Goal: Communication & Community: Answer question/provide support

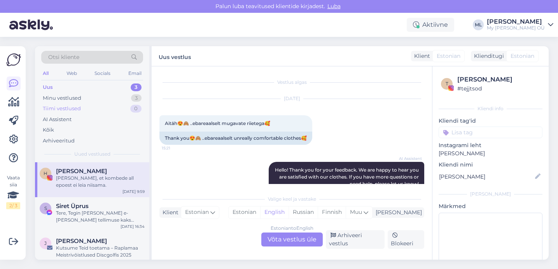
scroll to position [34, 0]
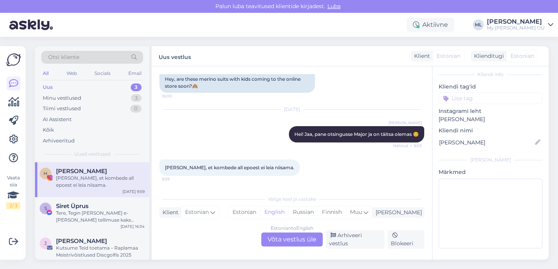
click at [79, 183] on div "[PERSON_NAME], et kombede all epoest ei leia niisama." at bounding box center [100, 182] width 89 height 14
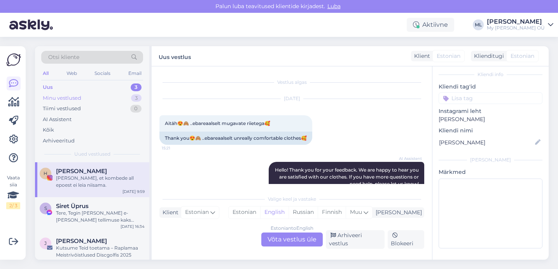
click at [63, 93] on div "Minu vestlused 3" at bounding box center [92, 98] width 102 height 11
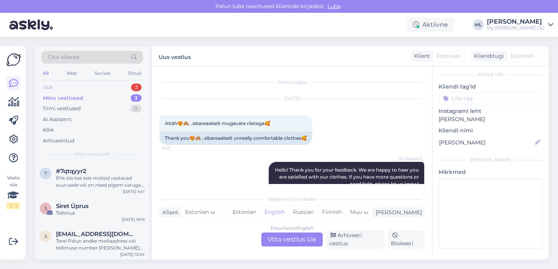
click at [52, 82] on div "Uus 3" at bounding box center [92, 87] width 102 height 11
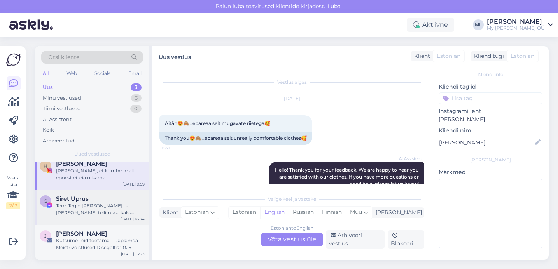
scroll to position [6, 0]
click at [67, 103] on div "Minu vestlused 3" at bounding box center [92, 98] width 102 height 11
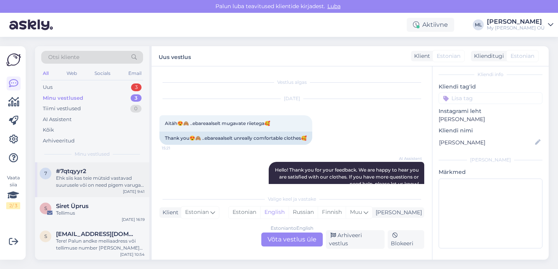
click at [101, 181] on div "Ehk siis kas teie mütsid vastavad suurusele või on need pigem varuga ja peaks v…" at bounding box center [100, 182] width 89 height 14
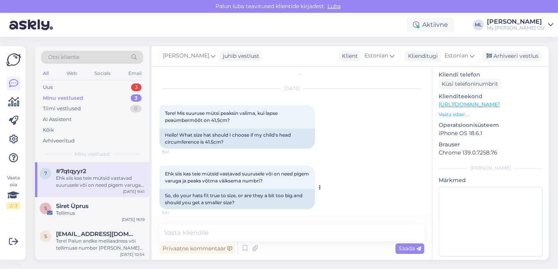
click at [315, 193] on div at bounding box center [318, 188] width 7 height 44
click at [79, 98] on div "Minu vestlused" at bounding box center [63, 98] width 40 height 8
click at [61, 87] on div "Uus 3" at bounding box center [92, 87] width 102 height 11
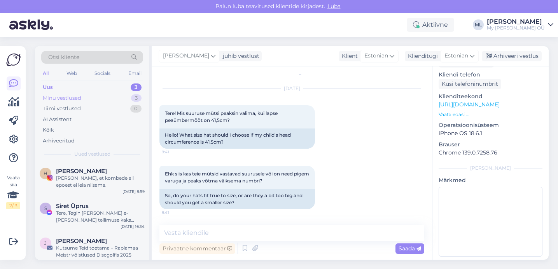
click at [57, 94] on div "Minu vestlused 3" at bounding box center [92, 98] width 102 height 11
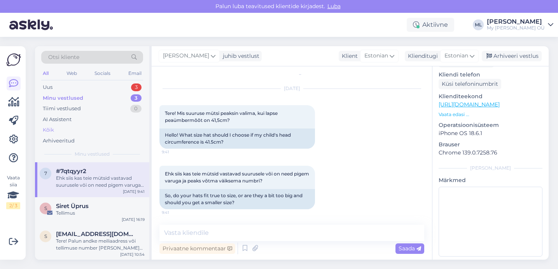
click at [57, 129] on div "Kõik" at bounding box center [92, 130] width 102 height 11
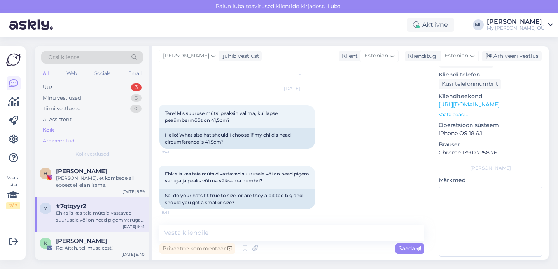
click at [56, 141] on div "Arhiveeritud" at bounding box center [59, 141] width 32 height 8
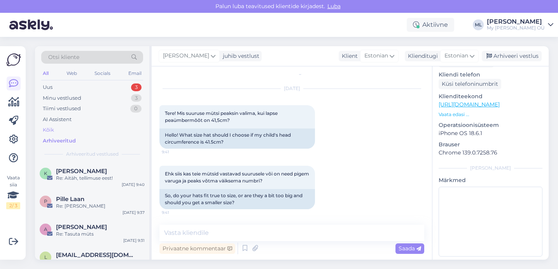
click at [52, 133] on div "Kõik" at bounding box center [48, 130] width 11 height 8
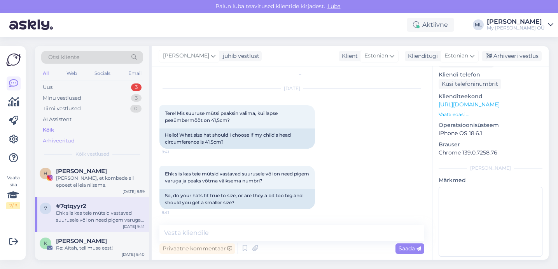
click at [53, 140] on div "Arhiveeritud" at bounding box center [59, 141] width 32 height 8
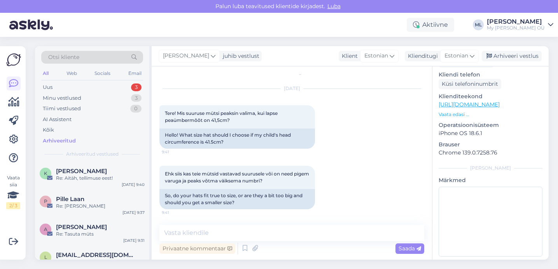
click at [259, 161] on div "Ehk siis kas teie mütsid vastavad suurusele või on need pigem varuga ja peaks v…" at bounding box center [291, 187] width 265 height 61
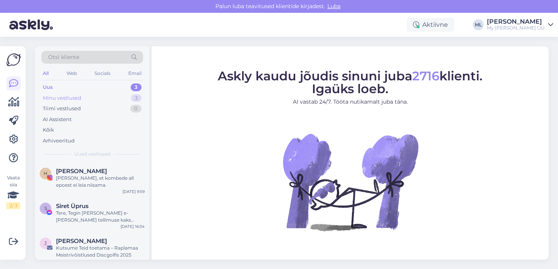
click at [71, 106] on div "Tiimi vestlused" at bounding box center [62, 109] width 38 height 8
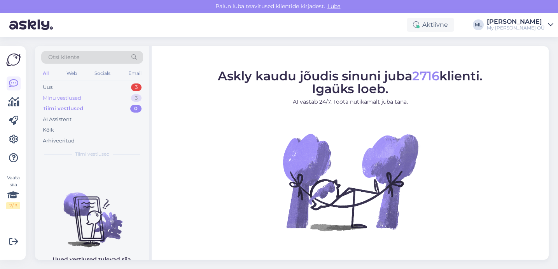
click at [71, 101] on div "Minu vestlused" at bounding box center [62, 98] width 38 height 8
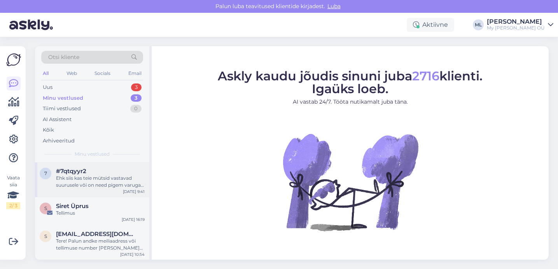
click at [77, 179] on div "Ehk siis kas teie mütsid vastavad suurusele või on need pigem varuga ja peaks v…" at bounding box center [100, 182] width 89 height 14
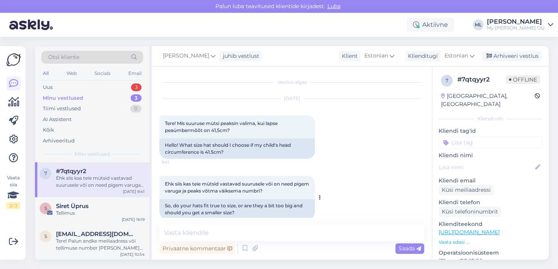
scroll to position [10, 0]
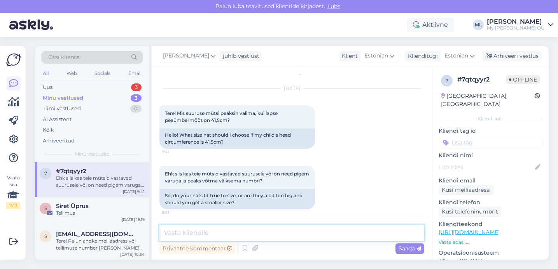
click at [287, 235] on textarea at bounding box center [291, 233] width 265 height 16
click at [167, 230] on textarea at bounding box center [291, 233] width 265 height 16
click at [171, 233] on textarea at bounding box center [291, 233] width 265 height 16
click at [232, 237] on textarea at bounding box center [291, 233] width 265 height 16
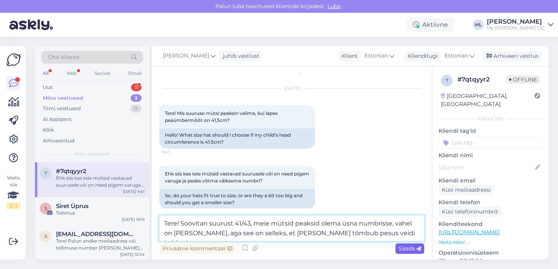
type textarea "Tere! Soovitan suurust 41/43, meie mütsid peaksid olema üsna numbrisse, vahel o…"
click at [403, 247] on span "Saada" at bounding box center [409, 248] width 23 height 7
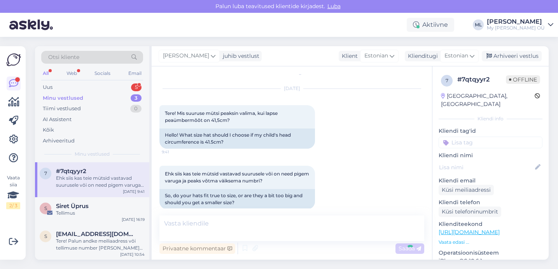
scroll to position [57, 0]
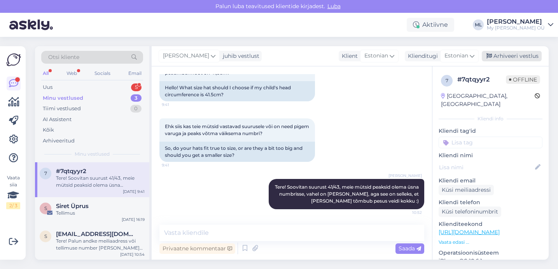
click at [502, 57] on div "Arhiveeri vestlus" at bounding box center [511, 56] width 60 height 10
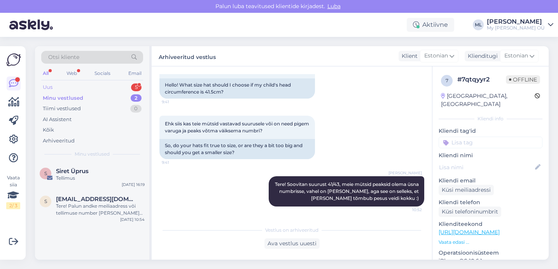
click at [86, 84] on div "Uus 5" at bounding box center [92, 87] width 102 height 11
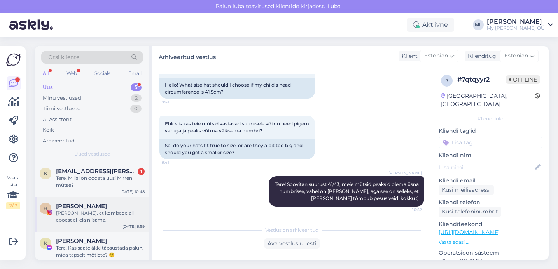
click at [96, 211] on div "[PERSON_NAME], et kombede all epoest ei leia niisama." at bounding box center [100, 217] width 89 height 14
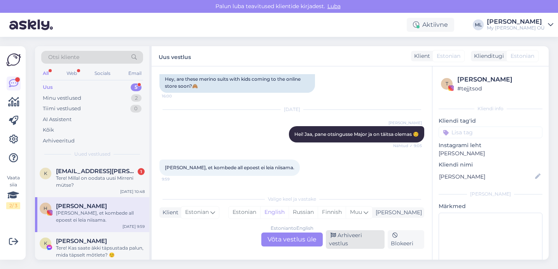
click at [345, 243] on div "Arhiveeri vestlus" at bounding box center [355, 239] width 59 height 19
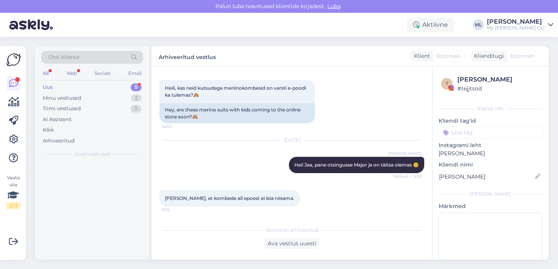
scroll to position [502, 0]
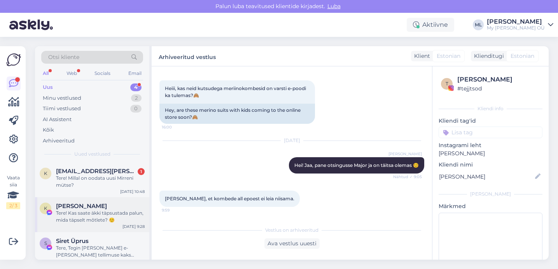
click at [75, 216] on div "Tere! Kas saate äkki täpsustada palun, mida täpselt mõtlete? ☺️" at bounding box center [100, 217] width 89 height 14
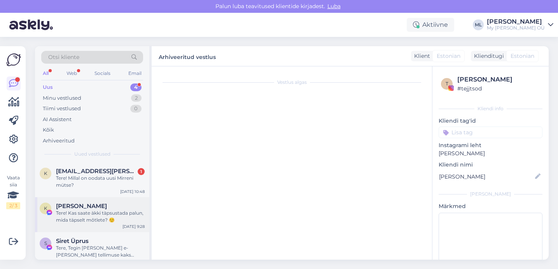
scroll to position [437, 0]
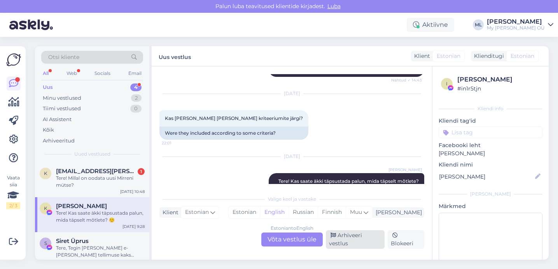
click at [350, 239] on div "Arhiveeri vestlus" at bounding box center [355, 239] width 59 height 19
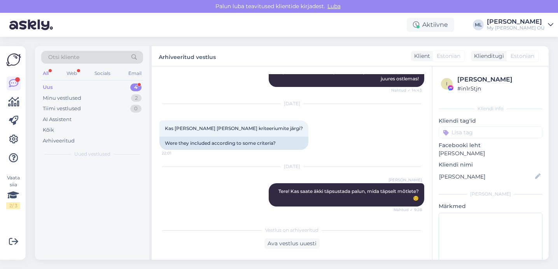
scroll to position [406, 0]
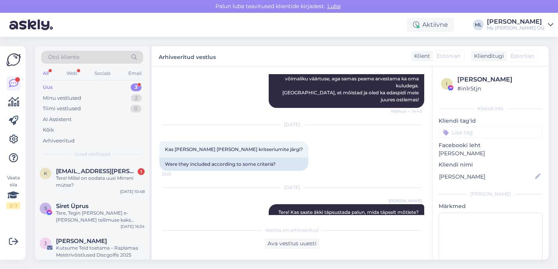
click at [70, 92] on div "Uus 3" at bounding box center [92, 87] width 102 height 11
click at [58, 85] on div "Uus 3" at bounding box center [92, 87] width 102 height 11
click at [63, 96] on div "Minu vestlused" at bounding box center [62, 98] width 38 height 8
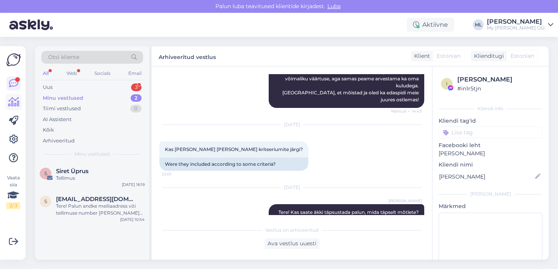
click at [14, 101] on icon at bounding box center [13, 102] width 11 height 9
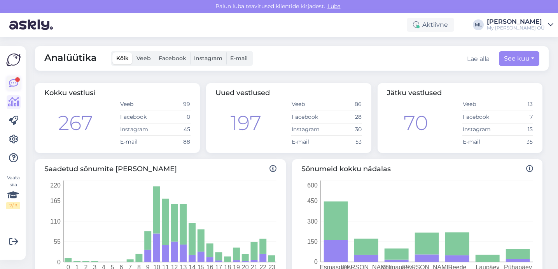
click at [16, 80] on div at bounding box center [17, 79] width 5 height 5
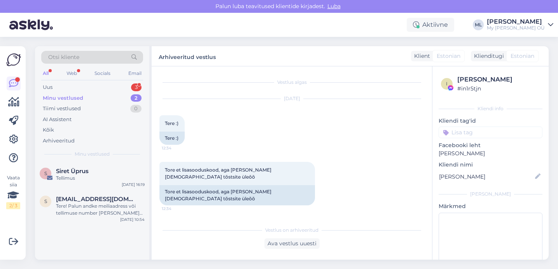
scroll to position [406, 0]
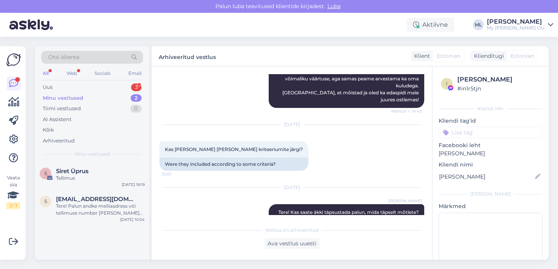
click at [65, 98] on div "Minu vestlused" at bounding box center [63, 98] width 40 height 8
click at [56, 85] on div "Uus 3" at bounding box center [92, 87] width 102 height 11
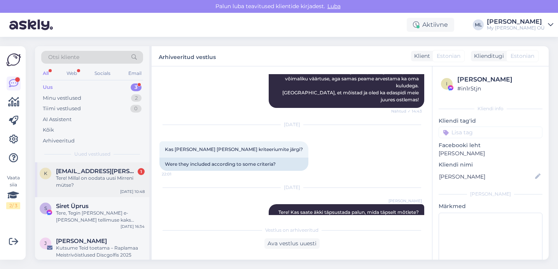
click at [80, 178] on div "Tere! Millal on oodata uusi Mirreni mütse?" at bounding box center [100, 182] width 89 height 14
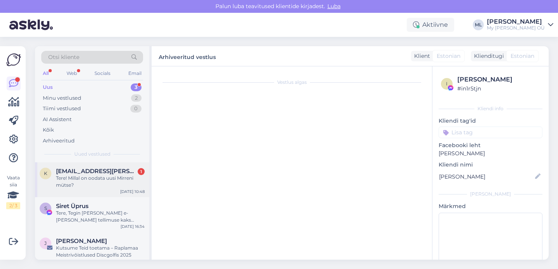
scroll to position [0, 0]
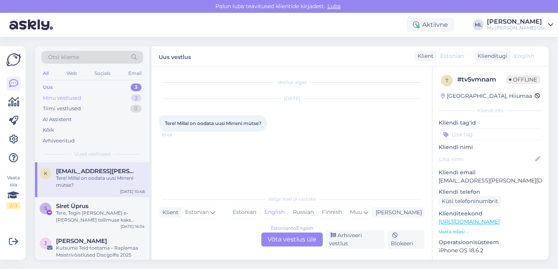
click at [102, 97] on div "Minu vestlused 2" at bounding box center [92, 98] width 102 height 11
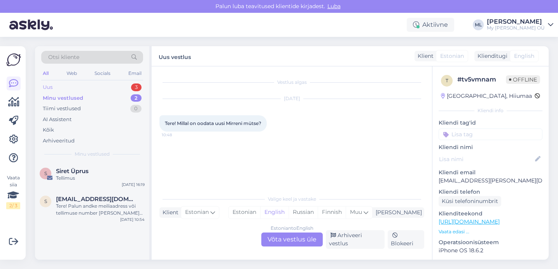
click at [102, 87] on div "Uus 3" at bounding box center [92, 87] width 102 height 11
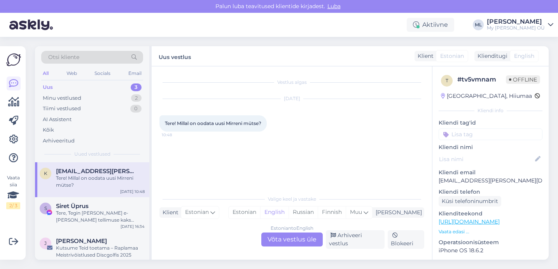
click at [356, 165] on div "Vestlus algas [DATE] Tere! Millal on oodata uusi Mirreni mütse? 10:48" at bounding box center [295, 129] width 272 height 110
click at [100, 86] on div "Uus 3" at bounding box center [92, 87] width 102 height 11
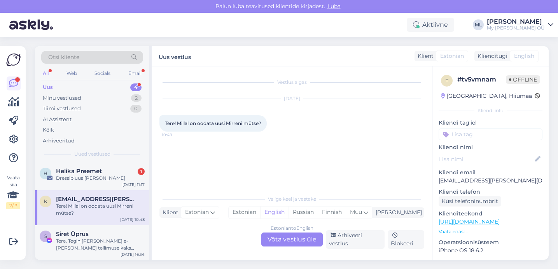
drag, startPoint x: 79, startPoint y: 205, endPoint x: 88, endPoint y: 204, distance: 9.0
click at [79, 205] on div "Tere! Millal on oodata uusi Mirreni mütse?" at bounding box center [100, 210] width 89 height 14
drag, startPoint x: 302, startPoint y: 237, endPoint x: 326, endPoint y: 229, distance: 25.8
click at [302, 237] on div "Estonian to English Võta vestlus üle" at bounding box center [291, 240] width 61 height 14
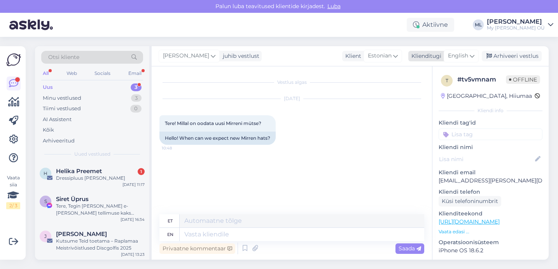
click at [469, 57] on div "English" at bounding box center [460, 56] width 35 height 12
type input "est"
click at [420, 94] on link "Estonian" at bounding box center [443, 90] width 85 height 12
click at [209, 236] on textarea at bounding box center [291, 233] width 265 height 16
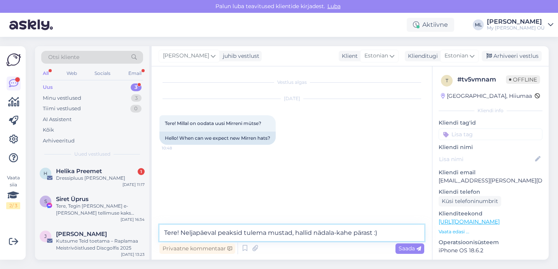
click at [242, 232] on textarea "Tere! Neljapäeval peaksid tulema mustad, hallid nädala-kahe pärast :)" at bounding box center [291, 233] width 265 height 16
click at [265, 232] on textarea "Tere! Neljapäeval peaksid tulema mustad, hallid nädala-kahe pärast :)" at bounding box center [291, 233] width 265 height 16
type textarea "Tere! Neljapäeval peaksid laos olemas olema mustad, hallid nädala-kahe pärast :)"
click at [405, 249] on span "Saada" at bounding box center [409, 248] width 23 height 7
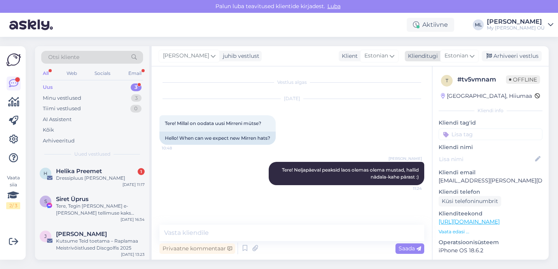
click at [502, 57] on div "Arhiveeri vestlus" at bounding box center [511, 56] width 60 height 10
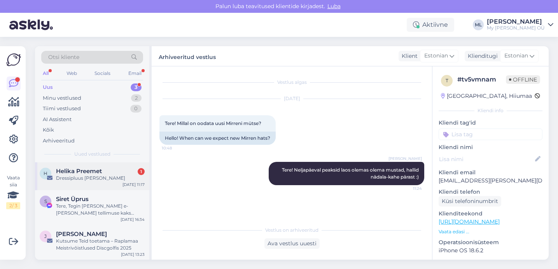
click at [77, 178] on div "Dressipluus [PERSON_NAME]" at bounding box center [100, 178] width 89 height 7
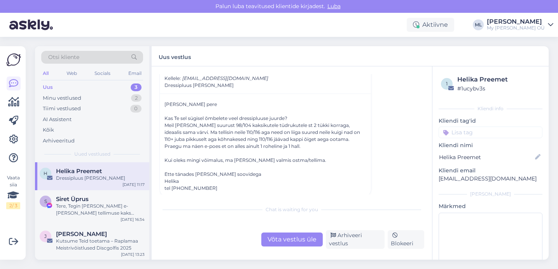
scroll to position [39, 0]
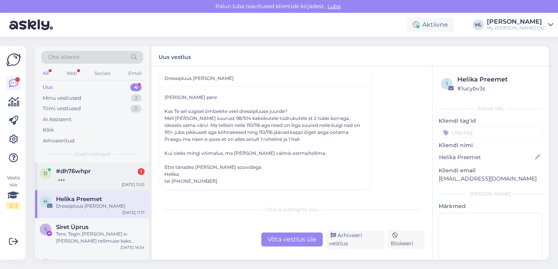
click at [73, 176] on div at bounding box center [100, 178] width 89 height 7
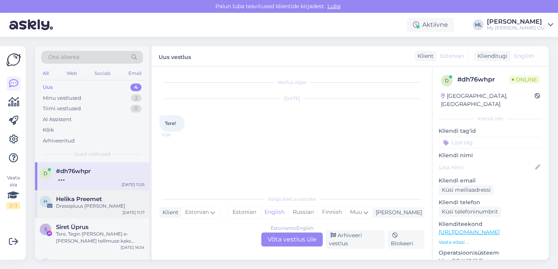
click at [58, 206] on div "Dressipluus [PERSON_NAME]" at bounding box center [100, 206] width 89 height 7
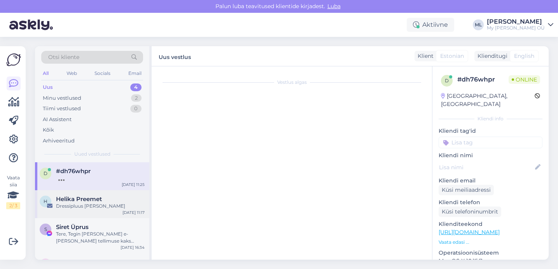
scroll to position [21, 0]
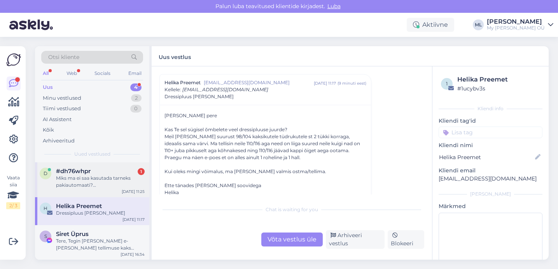
click at [99, 186] on div "Miks ma ei saa kasutada tarneks pakiautomaati? [GEOGRAPHIC_DATA] ainult kulleri…" at bounding box center [100, 182] width 89 height 14
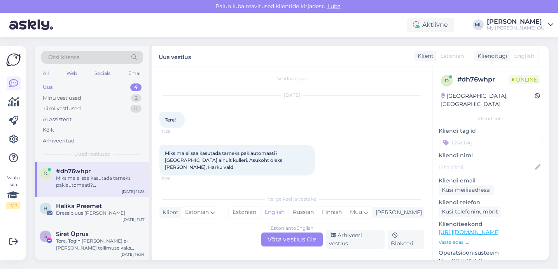
click at [277, 246] on div "Estonian to English Võta vestlus üle" at bounding box center [291, 240] width 61 height 14
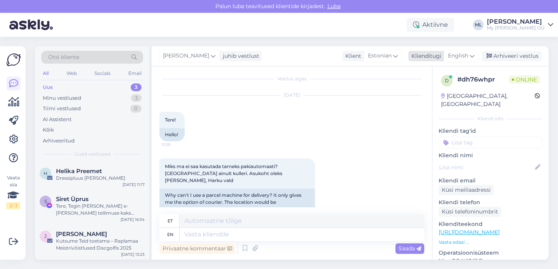
click at [456, 51] on div "English" at bounding box center [460, 56] width 35 height 12
type input "est"
drag, startPoint x: 425, startPoint y: 94, endPoint x: 347, endPoint y: 120, distance: 82.6
click at [425, 94] on link "Estonian" at bounding box center [443, 90] width 85 height 12
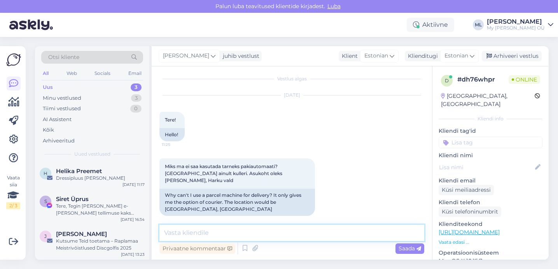
click at [223, 227] on textarea at bounding box center [291, 233] width 265 height 16
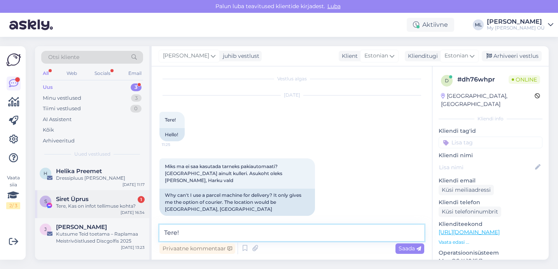
type textarea "Tere!"
click at [110, 205] on div "Tere, Kas on infot tellimuse kohta?" at bounding box center [100, 206] width 89 height 7
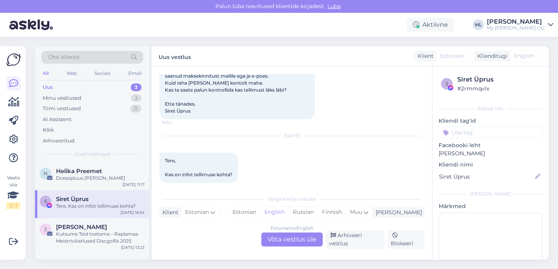
scroll to position [83, 0]
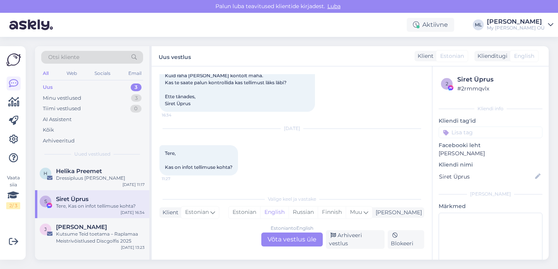
click at [82, 202] on span "Siret Üprus" at bounding box center [72, 199] width 33 height 7
click at [287, 234] on div "Estonian to English Võta vestlus üle" at bounding box center [291, 240] width 61 height 14
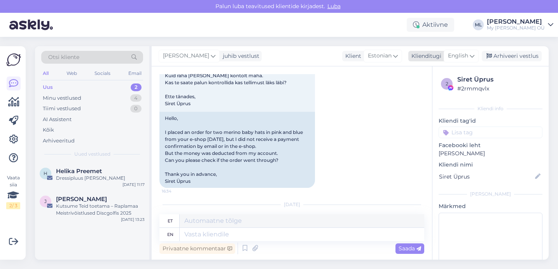
click at [468, 52] on span "English" at bounding box center [458, 56] width 20 height 9
click at [420, 97] on ul "Estonian" at bounding box center [443, 90] width 85 height 19
click at [410, 87] on link "Estonian" at bounding box center [443, 90] width 85 height 12
click at [187, 239] on textarea at bounding box center [291, 233] width 265 height 16
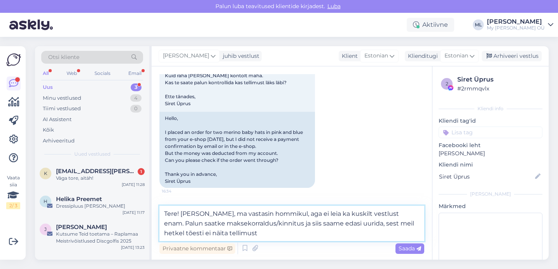
type textarea "Tere! [PERSON_NAME], ma vastasin hommikul, aga ei leia ka kuskilt vestlust enam…"
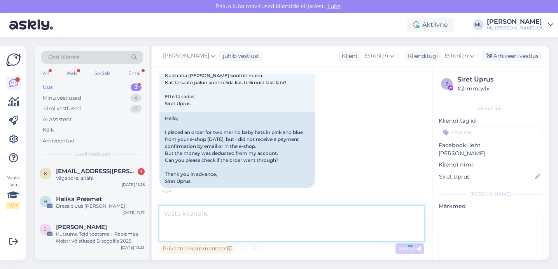
scroll to position [200, 0]
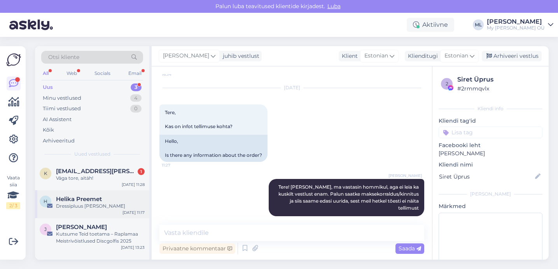
click at [82, 206] on div "Dressipluus [PERSON_NAME]" at bounding box center [100, 206] width 89 height 7
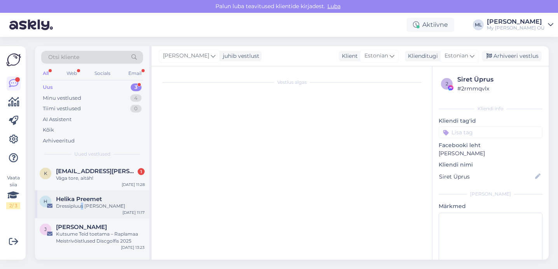
scroll to position [0, 0]
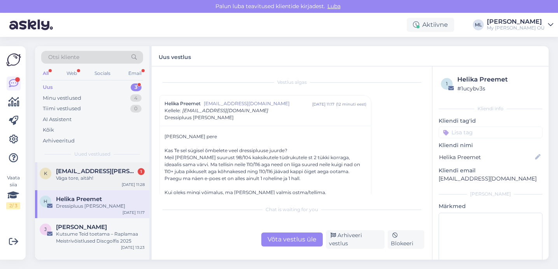
click at [66, 174] on span "[EMAIL_ADDRESS][PERSON_NAME][DOMAIN_NAME]" at bounding box center [96, 171] width 81 height 7
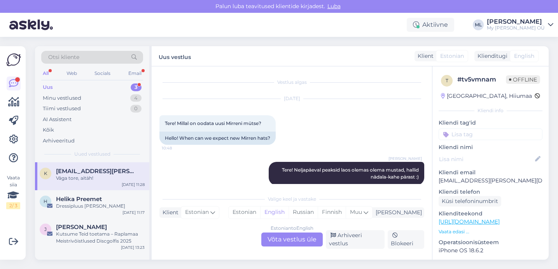
scroll to position [43, 0]
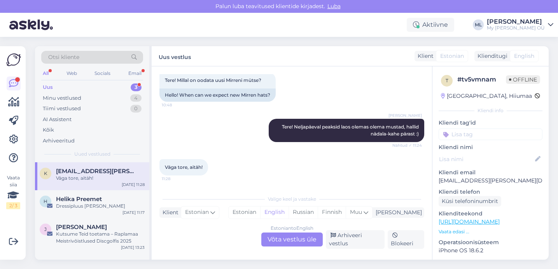
click at [117, 171] on span "[EMAIL_ADDRESS][PERSON_NAME][DOMAIN_NAME]" at bounding box center [96, 171] width 81 height 7
click at [354, 236] on div "Arhiveeri vestlus" at bounding box center [355, 239] width 59 height 19
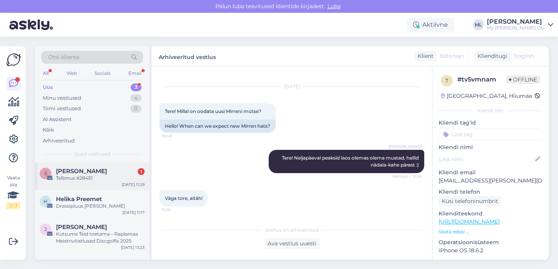
click at [84, 179] on div "Tellimus #28451" at bounding box center [100, 178] width 89 height 7
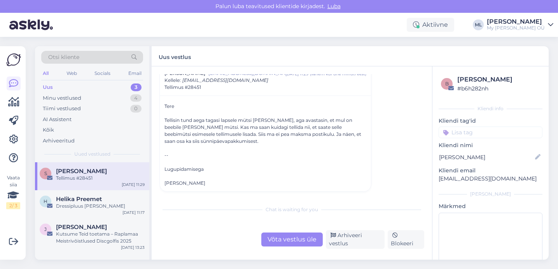
scroll to position [32, 0]
click at [79, 208] on div "Dressipluus [PERSON_NAME]" at bounding box center [100, 206] width 89 height 7
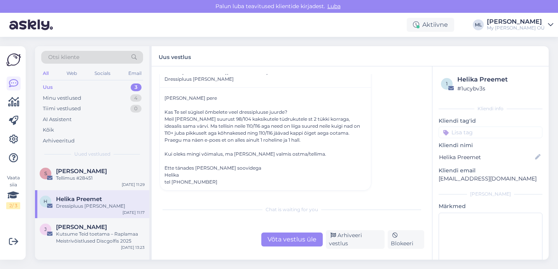
scroll to position [39, 0]
click at [77, 180] on div "Tellimus #28451" at bounding box center [100, 178] width 89 height 7
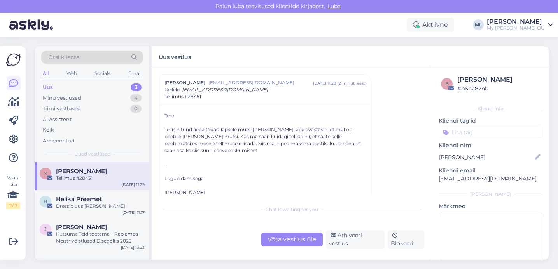
click at [57, 92] on div "Uus 3" at bounding box center [92, 87] width 102 height 11
click at [64, 98] on div "Minu vestlused" at bounding box center [62, 98] width 38 height 8
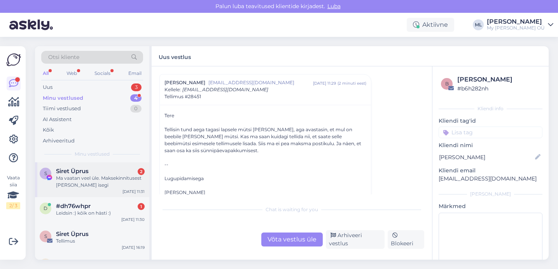
click at [80, 186] on div "Ma vaatan veel üle. Maksekinnitusest [PERSON_NAME] isegi" at bounding box center [100, 182] width 89 height 14
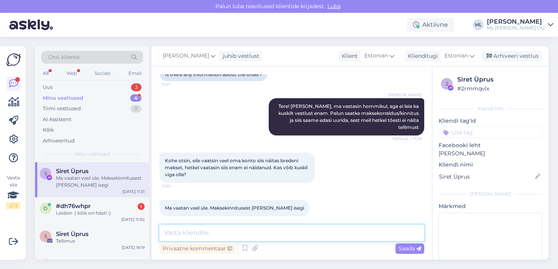
click at [184, 225] on textarea at bounding box center [291, 233] width 265 height 16
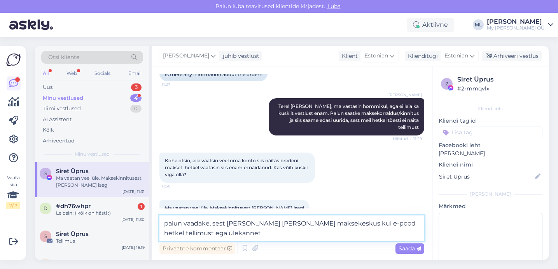
click at [317, 221] on textarea "palun vaadake, sest [PERSON_NAME] [PERSON_NAME] maksekeskus kui e-pood hetkel t…" at bounding box center [291, 229] width 265 height 26
click at [328, 221] on textarea "palun vaadake, sest [PERSON_NAME] [PERSON_NAME] maksekeskus kui e-pood hetkel t…" at bounding box center [291, 229] width 265 height 26
type textarea "palun vaadake, sest [PERSON_NAME] [PERSON_NAME] maksekeskus kui ka e-pood hetke…"
click at [401, 251] on span "Saada" at bounding box center [409, 248] width 23 height 7
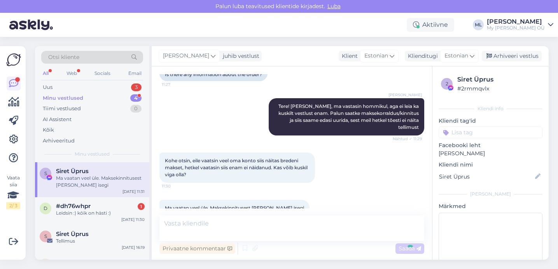
scroll to position [321, 0]
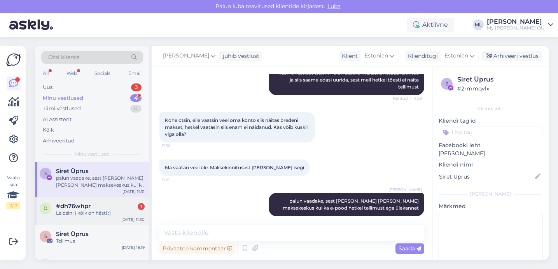
click at [86, 203] on span "#dh76whpr" at bounding box center [73, 206] width 35 height 7
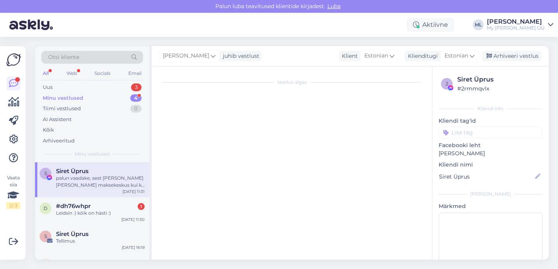
scroll to position [44, 0]
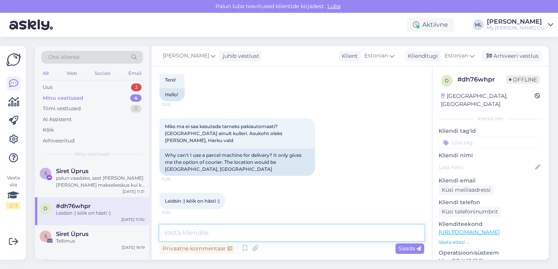
click at [197, 232] on textarea at bounding box center [291, 233] width 265 height 16
type textarea "T"
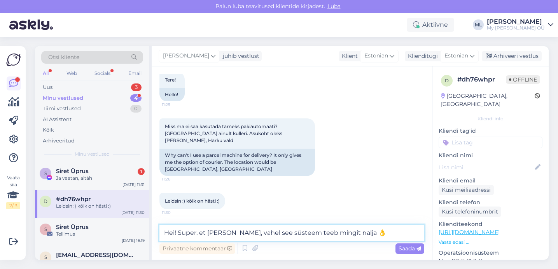
click at [349, 232] on textarea "Hei! Super, et [PERSON_NAME], vahel see süsteem teeb mingit nalja 👌" at bounding box center [291, 233] width 265 height 16
click at [366, 235] on textarea "Hei! Super, et [PERSON_NAME], vahel see süsteem teeb mingit nalja 👌" at bounding box center [291, 233] width 265 height 16
type textarea "Hei! Super, et [PERSON_NAME], vahel see süsteem teeb mingit nalja 👌"
click at [412, 251] on span "Saada" at bounding box center [409, 248] width 23 height 7
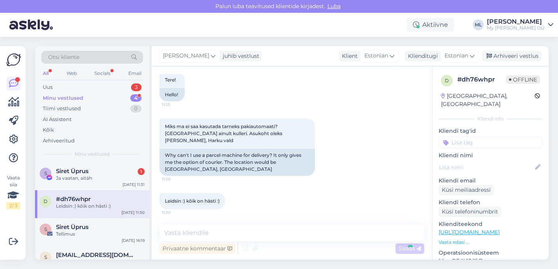
scroll to position [84, 0]
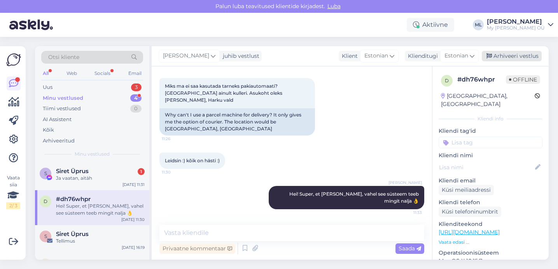
click at [510, 54] on div "Arhiveeri vestlus" at bounding box center [511, 56] width 60 height 10
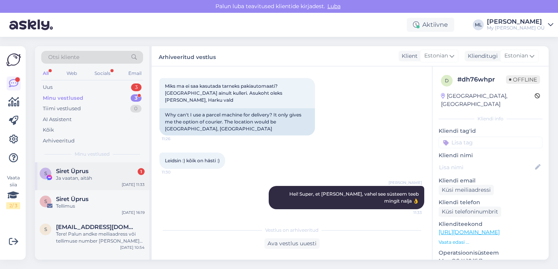
click at [98, 171] on div "Siret Üprus 1" at bounding box center [100, 171] width 89 height 7
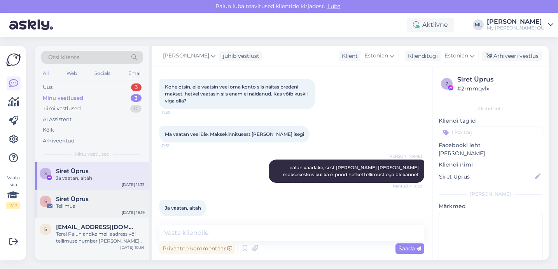
click at [99, 203] on div "Tellimus" at bounding box center [100, 206] width 89 height 7
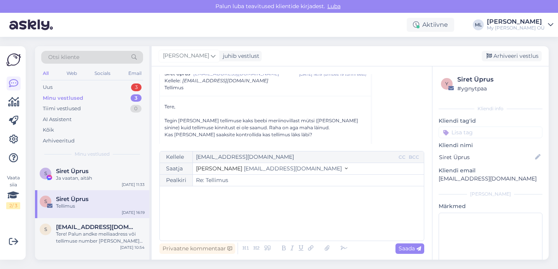
scroll to position [55, 0]
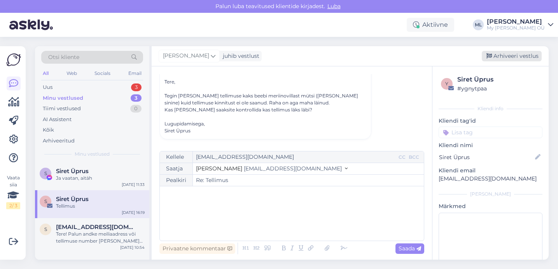
click at [488, 54] on icon at bounding box center [488, 56] width 5 height 5
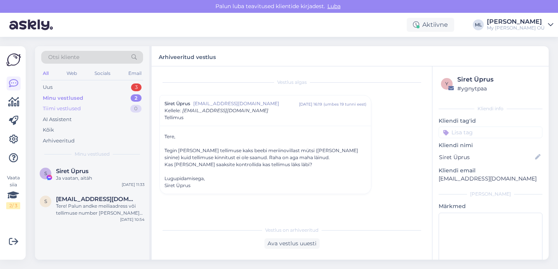
click at [73, 108] on div "Tiimi vestlused" at bounding box center [62, 109] width 38 height 8
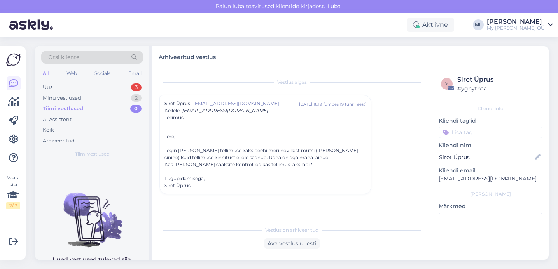
click at [54, 81] on div "Otsi kliente All Web Socials Email Uus 3 Minu vestlused 2 Tiimi vestlused 0 AI …" at bounding box center [92, 104] width 114 height 116
click at [51, 87] on div "Uus" at bounding box center [48, 88] width 10 height 8
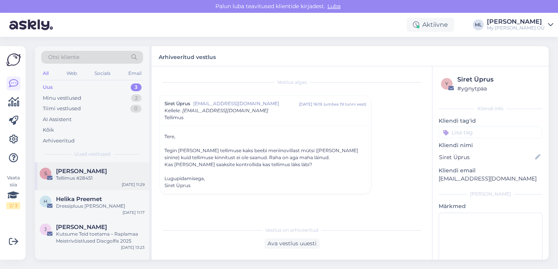
click at [82, 176] on div "Tellimus #28451" at bounding box center [100, 178] width 89 height 7
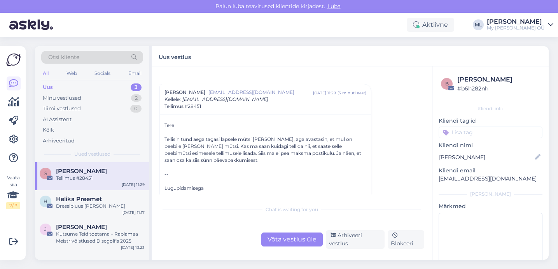
scroll to position [12, 0]
drag, startPoint x: 63, startPoint y: 204, endPoint x: 85, endPoint y: 207, distance: 21.7
click at [63, 204] on div "Dressipluus [PERSON_NAME]" at bounding box center [100, 206] width 89 height 7
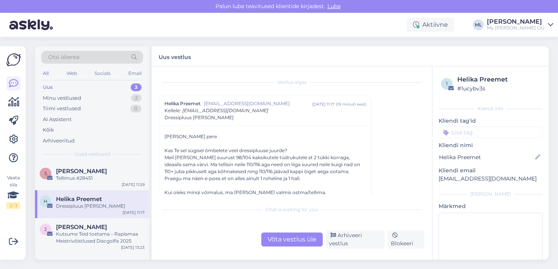
click at [298, 241] on div "Võta vestlus üle" at bounding box center [291, 240] width 61 height 14
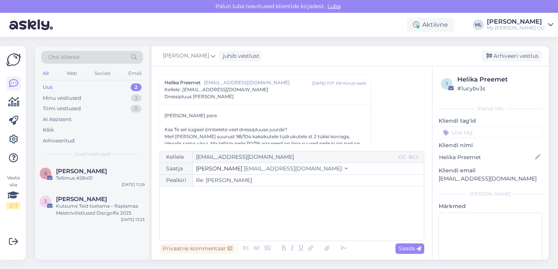
click at [267, 167] on span "[EMAIL_ADDRESS][DOMAIN_NAME]" at bounding box center [293, 168] width 98 height 7
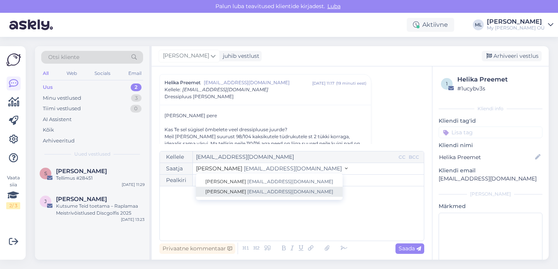
drag, startPoint x: 254, startPoint y: 191, endPoint x: 228, endPoint y: 203, distance: 29.0
click at [254, 191] on span "[EMAIL_ADDRESS][DOMAIN_NAME]" at bounding box center [290, 192] width 86 height 6
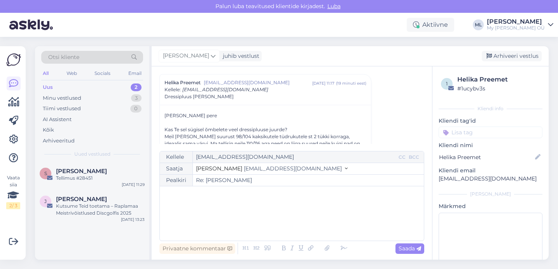
click at [215, 207] on div "﻿" at bounding box center [292, 213] width 256 height 47
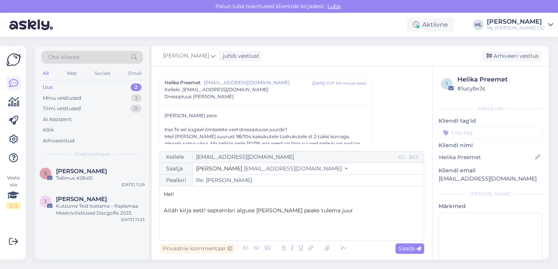
click at [255, 210] on span "Aitäh kirja eest! septembri alguse [PERSON_NAME] peaks tulema juur" at bounding box center [258, 210] width 189 height 7
click at [334, 216] on div "Hei! ﻿ Aitäh kirja eest! septembri alguse [PERSON_NAME] peaks tulema juur" at bounding box center [292, 213] width 256 height 47
click at [207, 209] on span "Aitäh kirja eest! septembri alguse [PERSON_NAME] peaks tulema juurde nii lukuga…" at bounding box center [291, 214] width 254 height 15
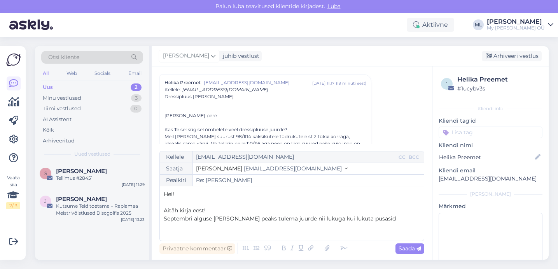
click at [370, 219] on p "Septembri alguse [PERSON_NAME] peaks tulema juurde nii lukuga kui lukuta pusasid" at bounding box center [292, 219] width 256 height 8
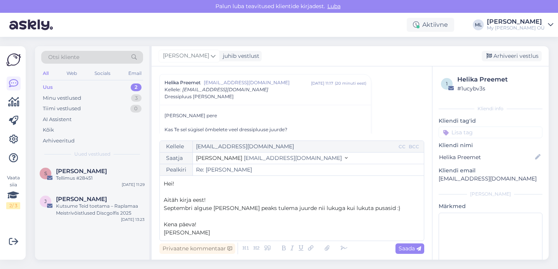
click at [314, 208] on span "Septembri alguse [PERSON_NAME] peaks tulema juurde nii lukuga kui lukuta pusasi…" at bounding box center [282, 208] width 237 height 7
drag, startPoint x: 345, startPoint y: 209, endPoint x: 387, endPoint y: 233, distance: 47.9
click at [345, 209] on span "Septembri alguse [PERSON_NAME] peaks tulema juurde nii lukuga kui lukuta pusasi…" at bounding box center [283, 208] width 238 height 7
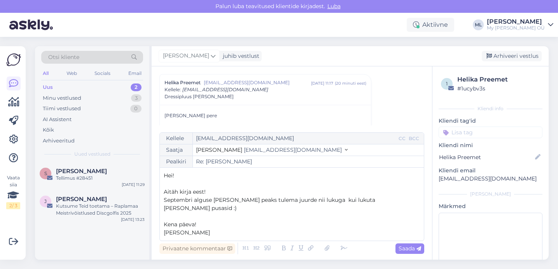
click at [378, 209] on span "Septembri alguse [PERSON_NAME] peaks tulema juurde nii lukuga kui lukuta [PERSO…" at bounding box center [271, 204] width 214 height 15
click at [345, 213] on p "﻿" at bounding box center [292, 217] width 256 height 8
click at [347, 210] on span "Septembri alguse [PERSON_NAME] peaks tulema juurde nii lukuga kui lukuta [PERSO…" at bounding box center [271, 204] width 214 height 15
drag, startPoint x: 358, startPoint y: 209, endPoint x: 370, endPoint y: 228, distance: 22.0
click at [358, 210] on span "Septembri alguse [PERSON_NAME] peaks tulema juurde nii lukuga kui lukuta [PERSO…" at bounding box center [270, 204] width 213 height 15
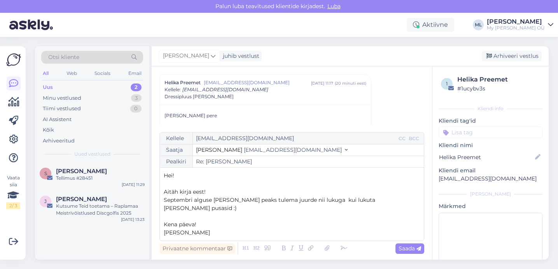
click at [315, 208] on span "Septembri alguse [PERSON_NAME] peaks tulema juurde nii lukuga kui lukuta [PERSO…" at bounding box center [270, 204] width 213 height 15
click at [408, 249] on span "Saada" at bounding box center [409, 248] width 23 height 7
type input "Re: Re: [PERSON_NAME]"
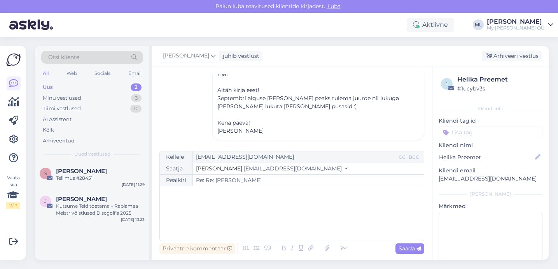
scroll to position [207, 0]
click at [503, 58] on div "Arhiveeri vestlus" at bounding box center [511, 56] width 60 height 10
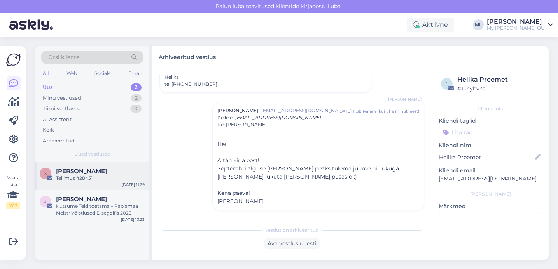
click at [79, 170] on span "[PERSON_NAME]" at bounding box center [81, 171] width 51 height 7
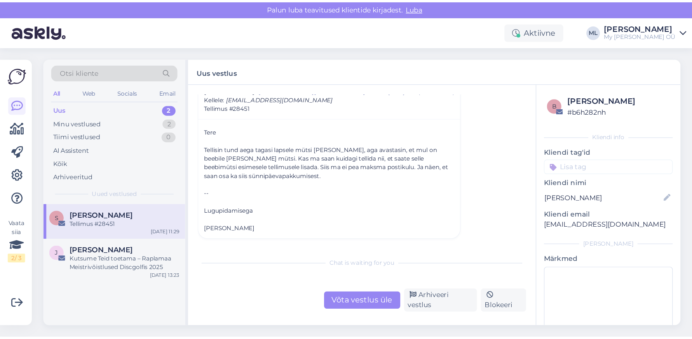
scroll to position [32, 0]
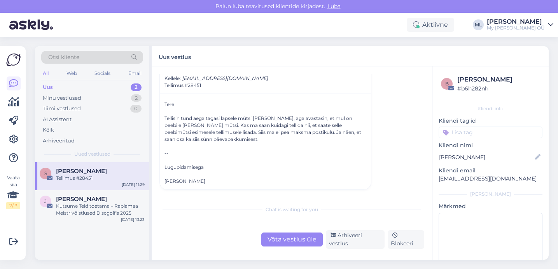
click at [58, 90] on div "Uus 2" at bounding box center [92, 87] width 102 height 11
click at [58, 95] on div "Minu vestlused" at bounding box center [62, 98] width 38 height 8
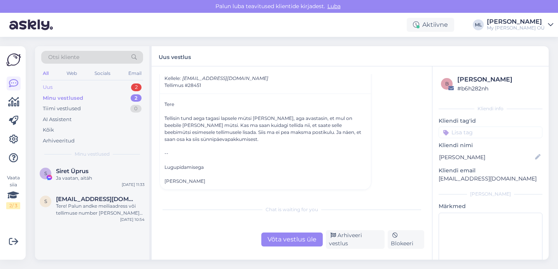
click at [44, 87] on div "Uus" at bounding box center [48, 88] width 10 height 8
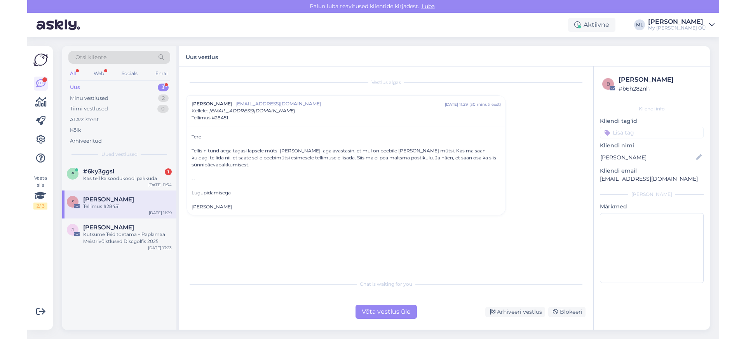
scroll to position [0, 0]
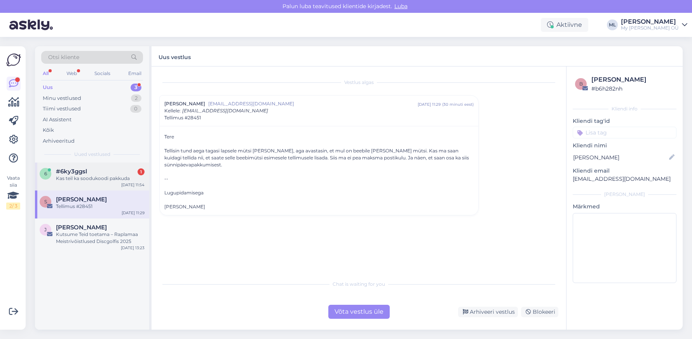
click at [70, 177] on div "Kas teil ka soodukoodi pakkuda" at bounding box center [100, 178] width 89 height 7
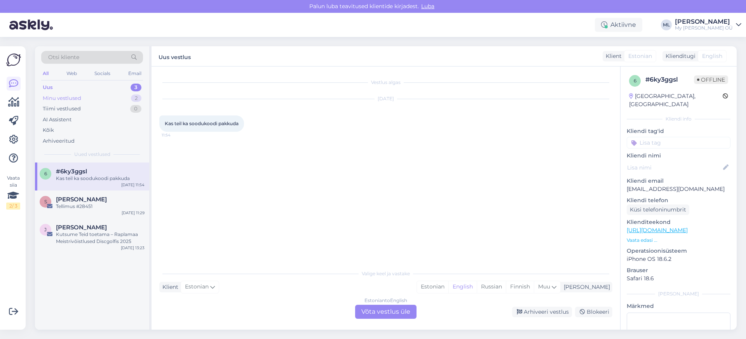
click at [55, 97] on div "Minu vestlused" at bounding box center [62, 98] width 38 height 8
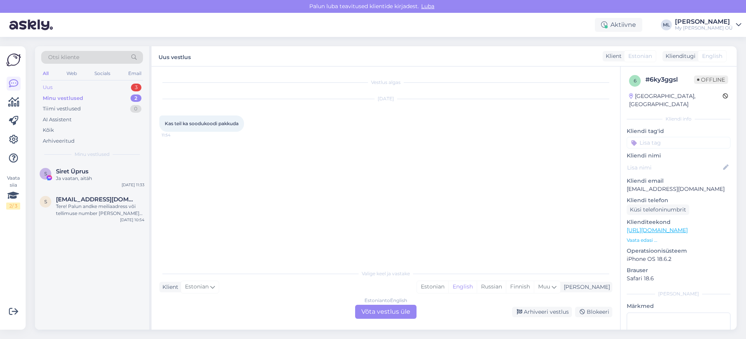
click at [46, 84] on div "Uus" at bounding box center [48, 88] width 10 height 8
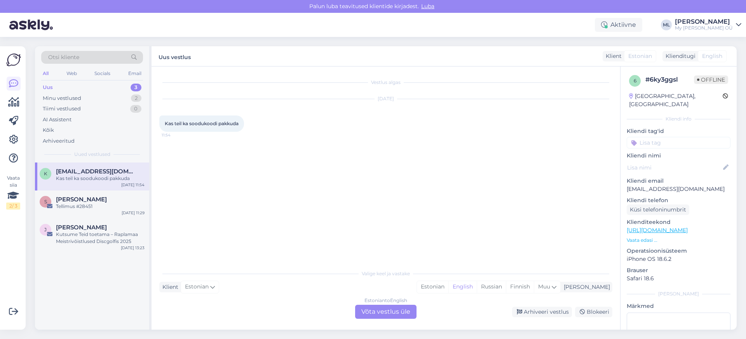
click at [76, 170] on span "[EMAIL_ADDRESS][DOMAIN_NAME]" at bounding box center [96, 171] width 81 height 7
click at [92, 197] on span "[PERSON_NAME]" at bounding box center [81, 199] width 51 height 7
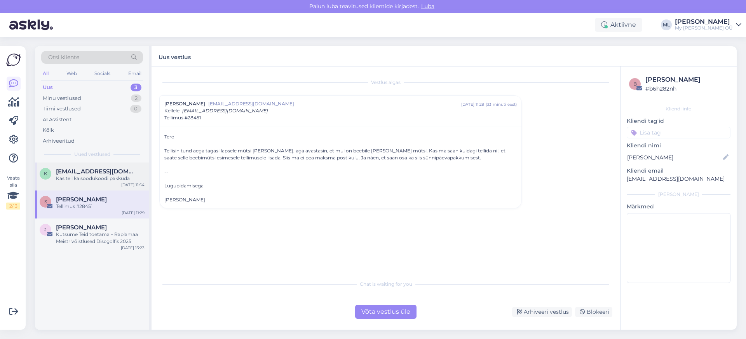
click at [94, 175] on div "Kas teil ka soodukoodi pakkuda" at bounding box center [100, 178] width 89 height 7
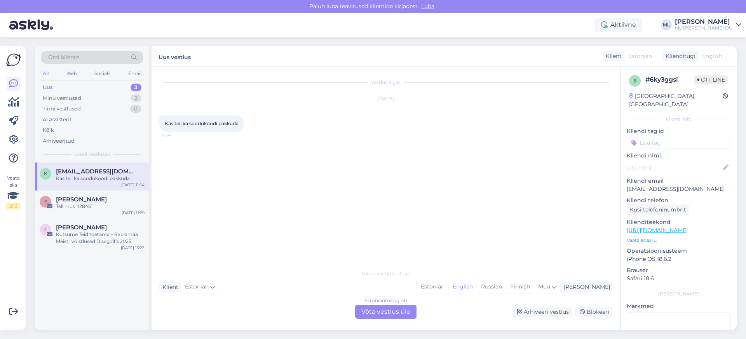
click at [391, 269] on div "Estonian to English Võta vestlus üle" at bounding box center [385, 312] width 61 height 14
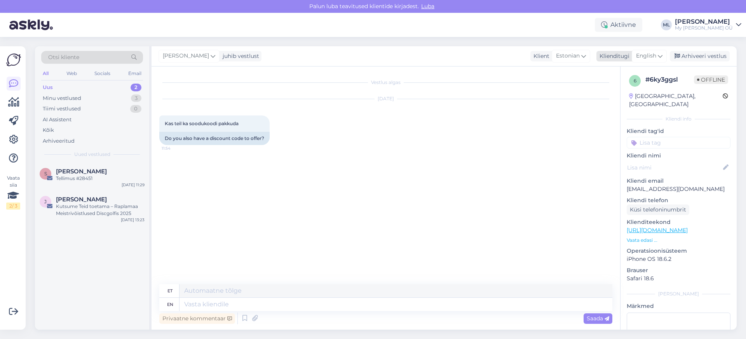
click at [557, 52] on span "English" at bounding box center [646, 56] width 20 height 9
type input "est"
drag, startPoint x: 625, startPoint y: 91, endPoint x: 610, endPoint y: 99, distance: 16.9
click at [557, 91] on link "Estonian" at bounding box center [631, 90] width 85 height 12
click at [255, 269] on icon at bounding box center [254, 318] width 11 height 12
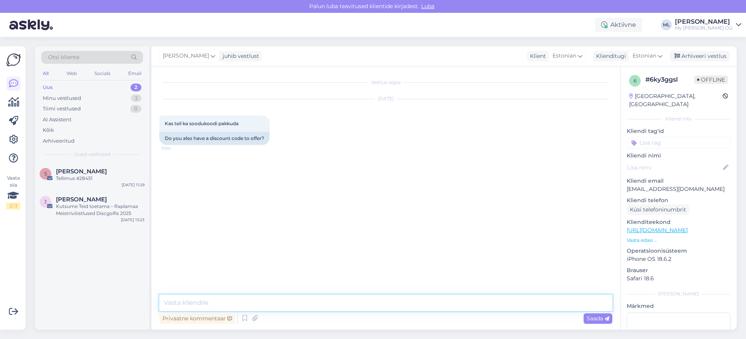
click at [174, 269] on textarea at bounding box center [385, 302] width 453 height 16
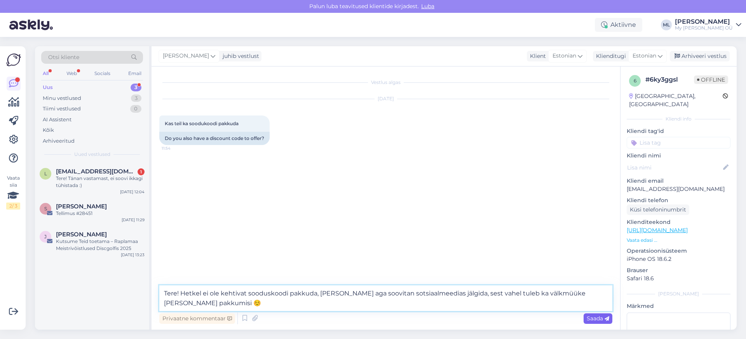
type textarea "Tere! Hetkel ei ole kehtivat sooduskoodi pakkuda, [PERSON_NAME] aga soovitan so…"
click at [557, 269] on span "Saada" at bounding box center [598, 318] width 23 height 7
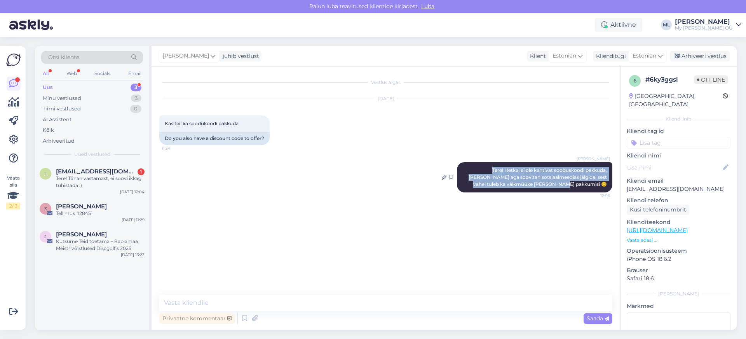
drag, startPoint x: 608, startPoint y: 186, endPoint x: 465, endPoint y: 167, distance: 143.9
click at [465, 167] on div "Mari-Liis Tere! Hetkel ei ole kehtivat sooduskoodi pakkuda, [PERSON_NAME] aga s…" at bounding box center [534, 177] width 155 height 30
copy span "Tere! Hetkel ei ole kehtivat sooduskoodi pakkuda, [PERSON_NAME] aga soovitan so…"
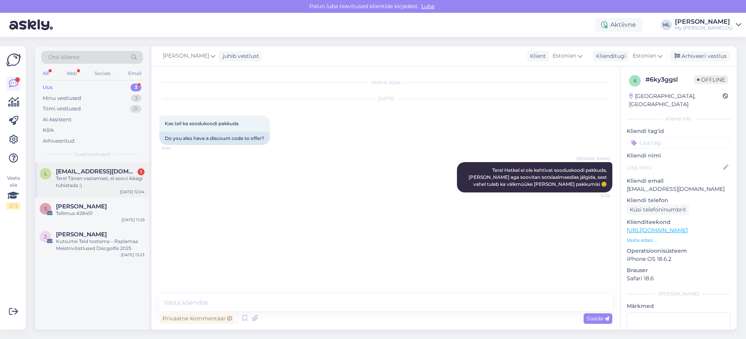
click at [69, 175] on div "Tere! Tänan vastamast, ei soovi ikkagi tühistada :)" at bounding box center [100, 182] width 89 height 14
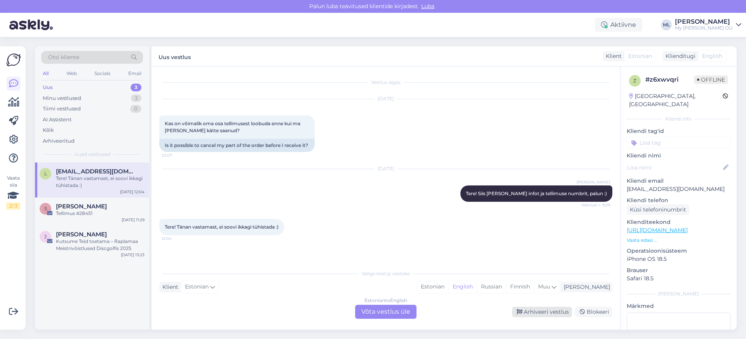
click at [530, 269] on div "Arhiveeri vestlus" at bounding box center [542, 312] width 60 height 10
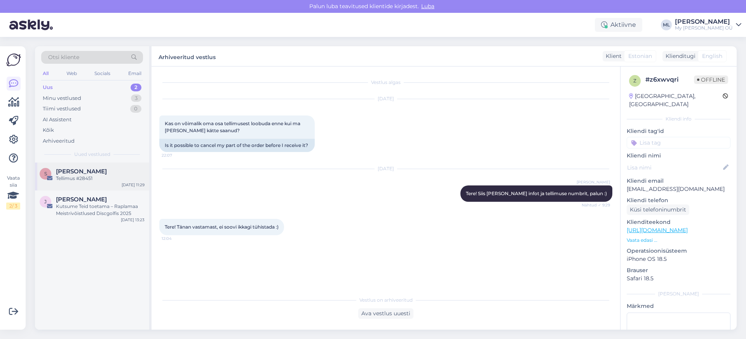
click at [75, 177] on div "Tellimus #28451" at bounding box center [100, 178] width 89 height 7
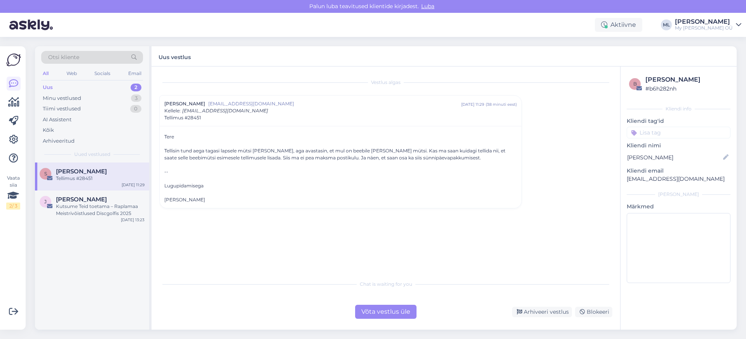
click at [52, 85] on div "Uus" at bounding box center [48, 88] width 10 height 8
click at [66, 117] on div "AI Assistent" at bounding box center [57, 120] width 29 height 8
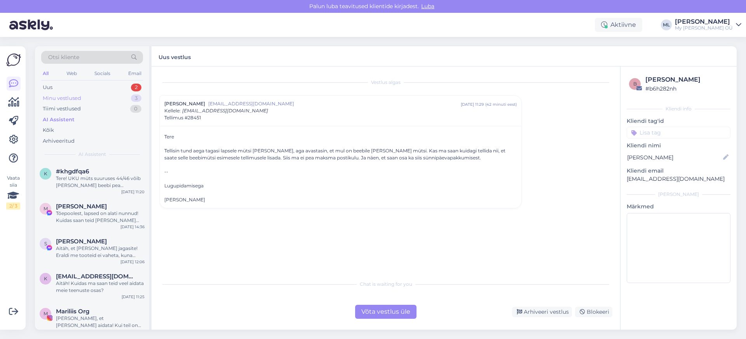
click at [59, 102] on div "Minu vestlused 3" at bounding box center [92, 98] width 102 height 11
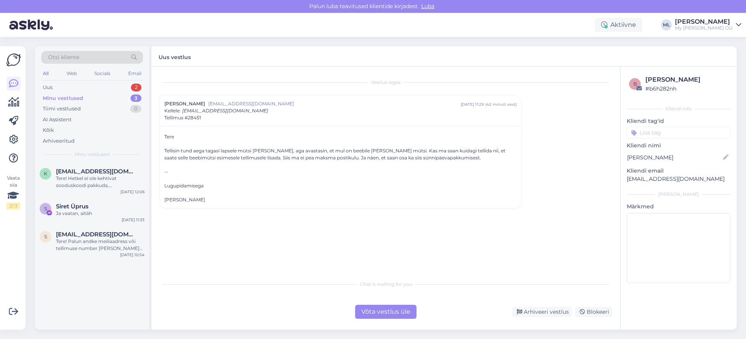
click at [51, 98] on div "Minu vestlused" at bounding box center [63, 98] width 40 height 8
click at [92, 197] on div "k [EMAIL_ADDRESS][DOMAIN_NAME] Tere! Hetkel ei ole kehtivat sooduskoodi pakkuda…" at bounding box center [92, 179] width 114 height 35
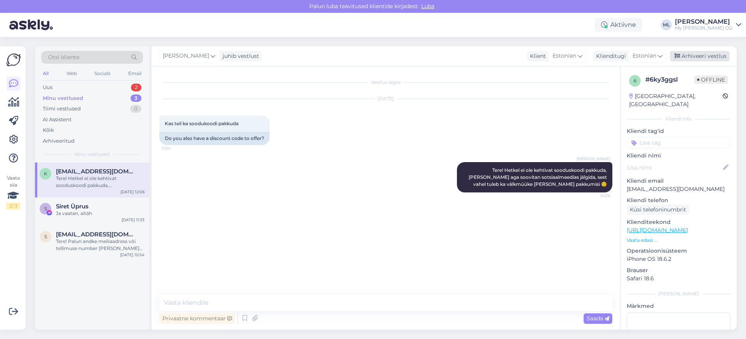
click at [557, 58] on div "Arhiveeri vestlus" at bounding box center [700, 56] width 60 height 10
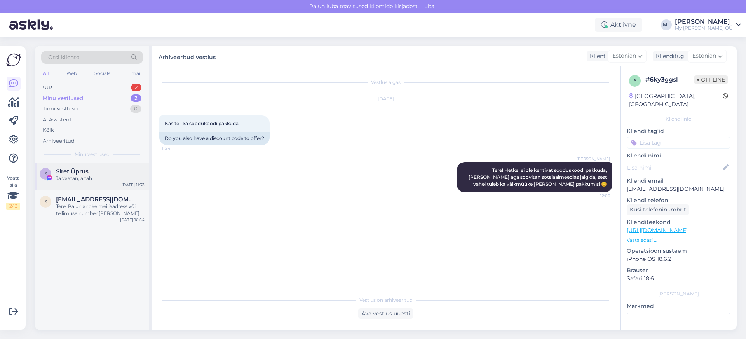
click at [81, 178] on div "Ja vaatan, aitäh" at bounding box center [100, 178] width 89 height 7
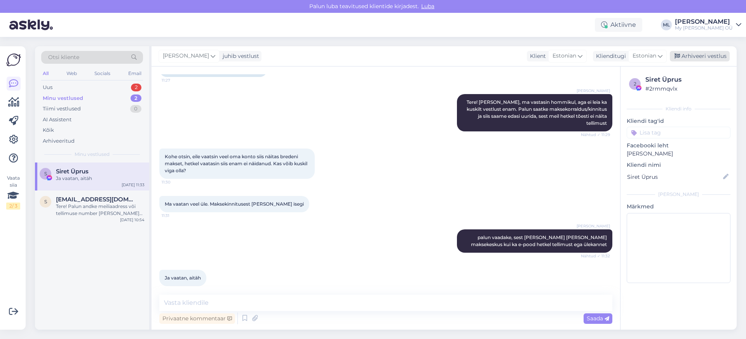
click at [557, 54] on div "Arhiveeri vestlus" at bounding box center [700, 56] width 60 height 10
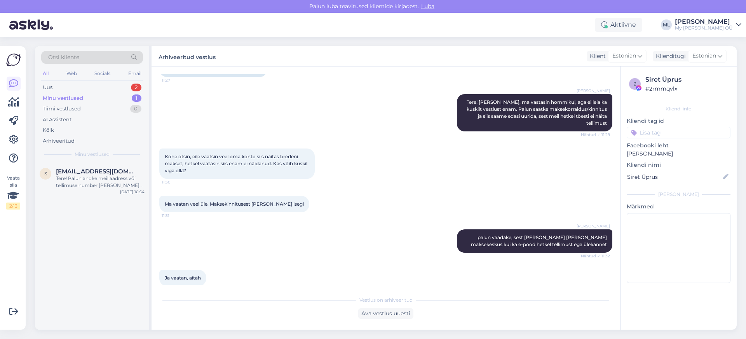
click at [82, 99] on div "Minu vestlused" at bounding box center [63, 98] width 40 height 8
click at [86, 176] on div "Tere! Palun andke meiliaadress või tellimuse number [PERSON_NAME] [PERSON_NAME]…" at bounding box center [100, 182] width 89 height 14
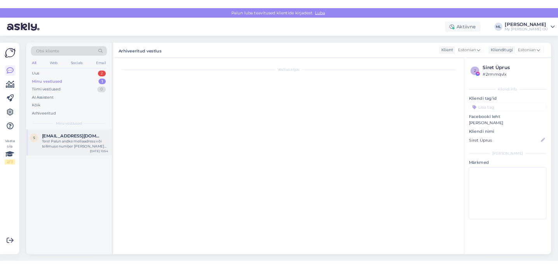
scroll to position [0, 0]
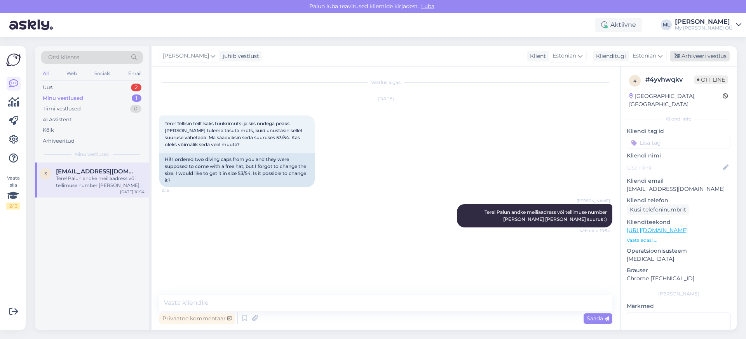
click at [557, 58] on div "Arhiveeri vestlus" at bounding box center [700, 56] width 60 height 10
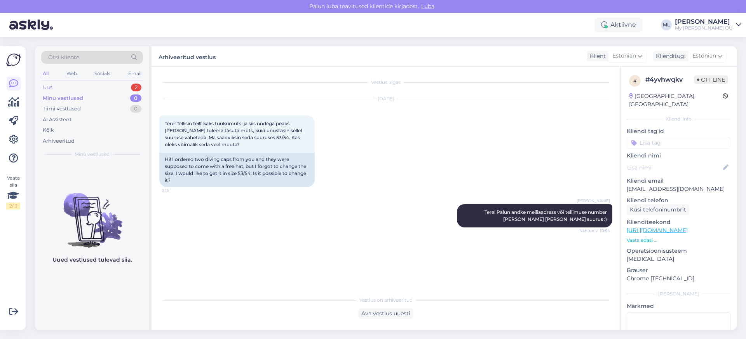
click at [59, 87] on div "Uus 2" at bounding box center [92, 87] width 102 height 11
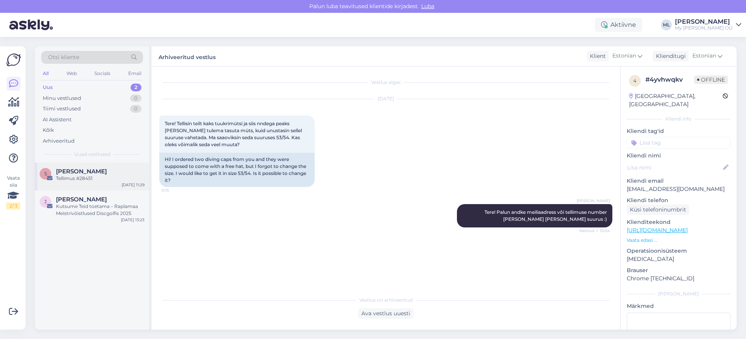
click at [79, 176] on div "Tellimus #28451" at bounding box center [100, 178] width 89 height 7
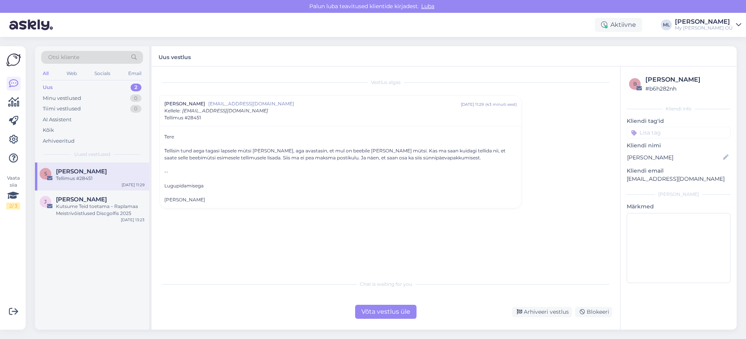
drag, startPoint x: 76, startPoint y: 209, endPoint x: 87, endPoint y: 152, distance: 58.3
click at [87, 152] on div "Otsi kliente All Web Socials Email Uus 2 Minu vestlused 0 Tiimi vestlused 0 AI …" at bounding box center [93, 187] width 117 height 283
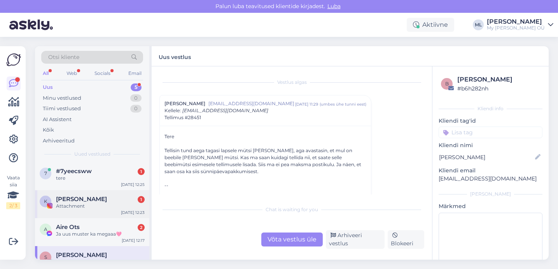
click at [61, 196] on span "[PERSON_NAME]" at bounding box center [81, 199] width 51 height 7
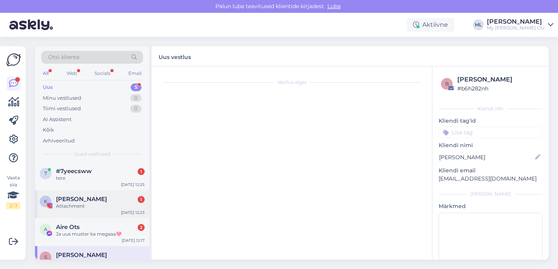
scroll to position [233, 0]
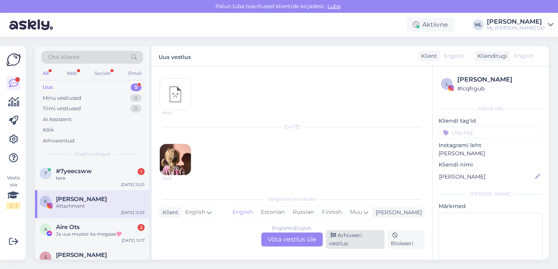
click at [347, 244] on div "Arhiveeri vestlus" at bounding box center [355, 239] width 59 height 19
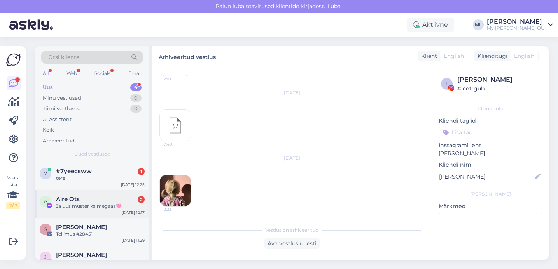
click at [89, 209] on div "Ja uus muster ka megaaa🩷" at bounding box center [100, 206] width 89 height 7
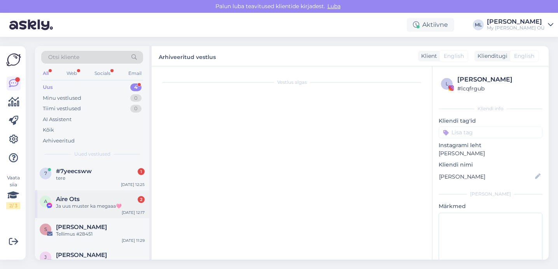
scroll to position [471, 0]
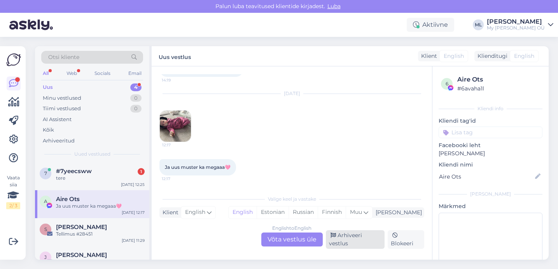
click at [335, 238] on div "Arhiveeri vestlus" at bounding box center [355, 239] width 59 height 19
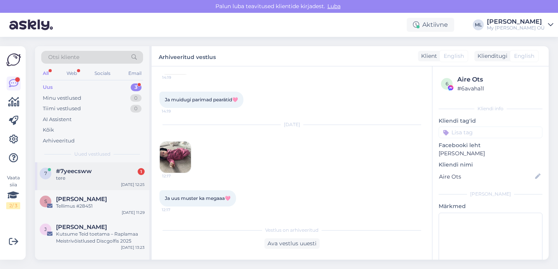
click at [64, 175] on div "tere" at bounding box center [100, 178] width 89 height 7
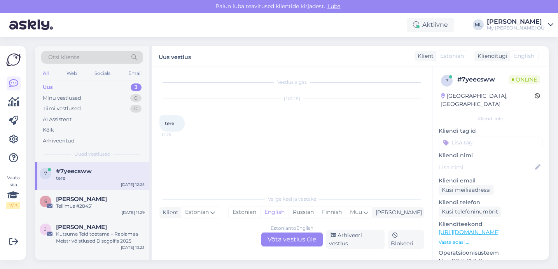
click at [281, 241] on div "Estonian to English Võta vestlus üle" at bounding box center [291, 240] width 61 height 14
click at [275, 237] on div "Estonian to English Võta vestlus üle" at bounding box center [291, 240] width 61 height 14
click at [290, 233] on div "Estonian to English Võta vestlus üle" at bounding box center [291, 240] width 61 height 14
click at [270, 238] on div "Estonian to English Võta vestlus üle" at bounding box center [291, 240] width 61 height 14
click at [347, 236] on div "Arhiveeri vestlus" at bounding box center [355, 239] width 59 height 19
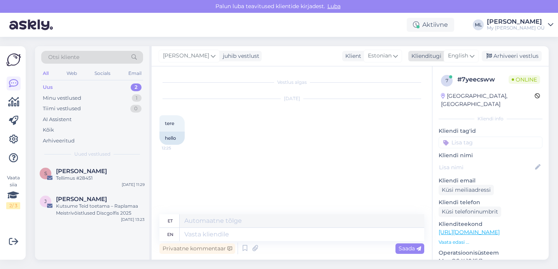
click at [455, 57] on span "English" at bounding box center [458, 56] width 20 height 9
type input "est"
click at [412, 88] on link "Estonian" at bounding box center [443, 90] width 85 height 12
click at [190, 235] on textarea at bounding box center [291, 233] width 265 height 16
type textarea "Tere!"
